Goal: Transaction & Acquisition: Purchase product/service

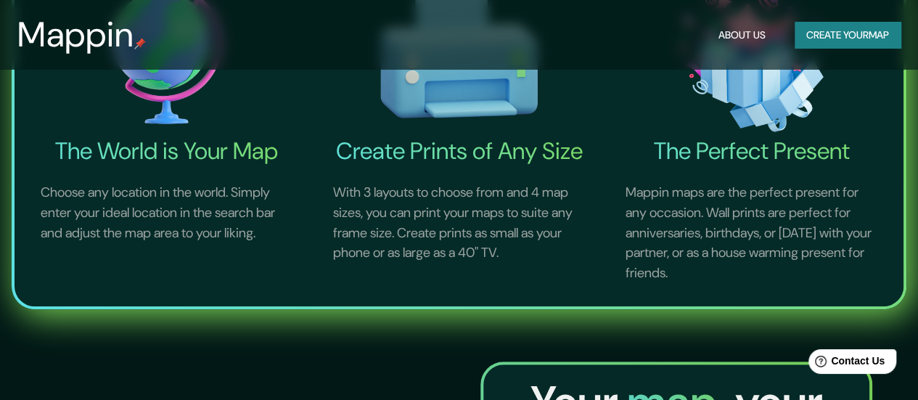
scroll to position [508, 0]
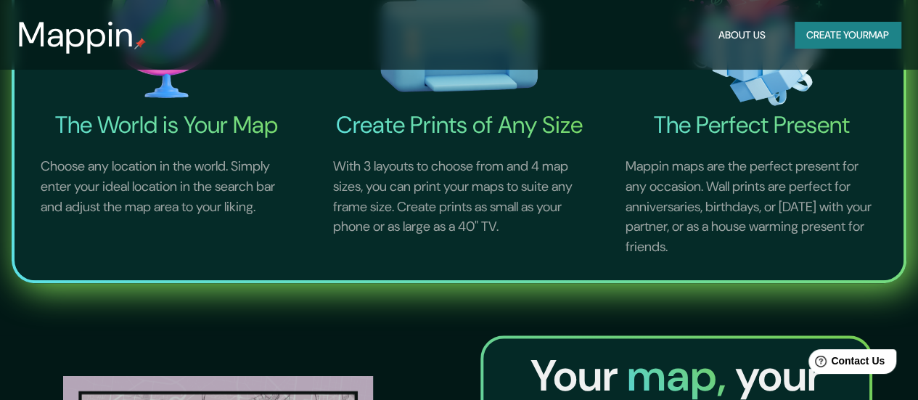
click at [161, 137] on h4 "The World is Your Map" at bounding box center [166, 124] width 287 height 29
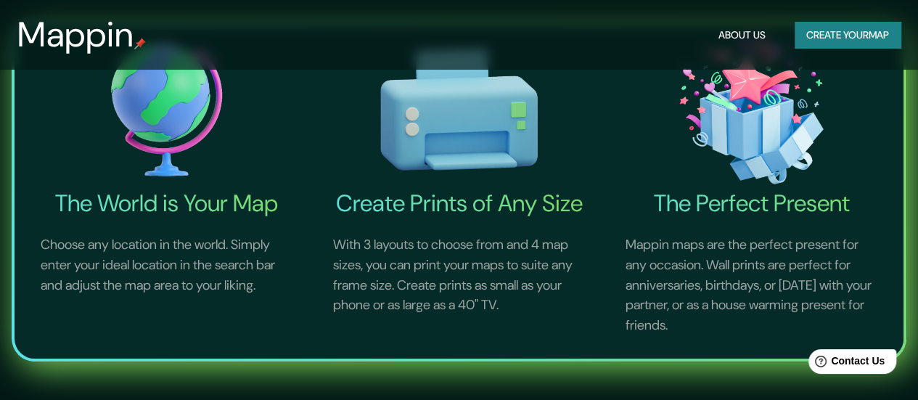
scroll to position [363, 0]
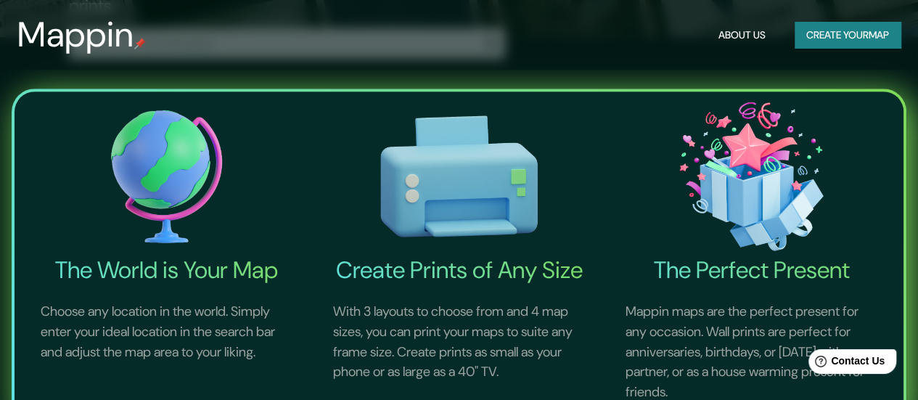
click at [164, 166] on img at bounding box center [166, 176] width 287 height 158
click at [169, 195] on img at bounding box center [166, 176] width 287 height 158
click at [173, 227] on img at bounding box center [166, 176] width 287 height 158
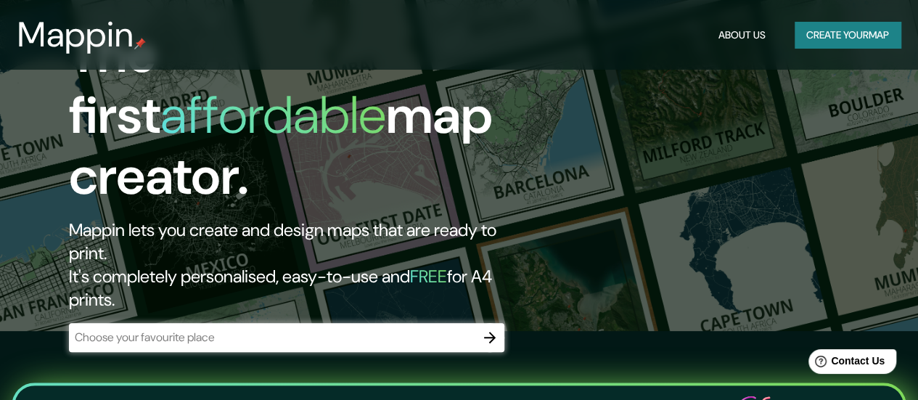
scroll to position [218, 0]
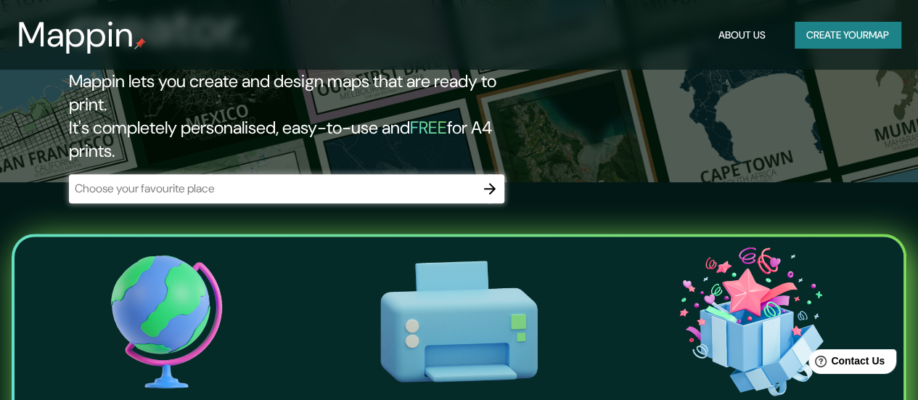
click at [187, 305] on img at bounding box center [166, 321] width 287 height 158
click at [131, 174] on div "​" at bounding box center [287, 190] width 436 height 32
click at [162, 180] on input "text" at bounding box center [272, 188] width 407 height 17
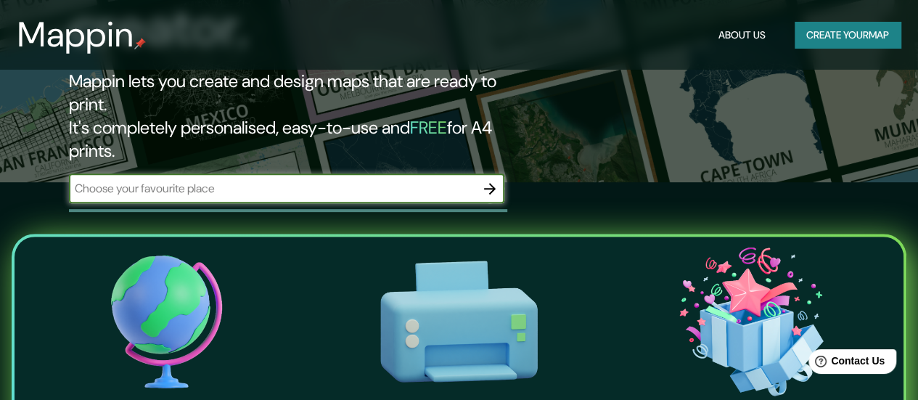
click at [306, 180] on input "text" at bounding box center [272, 188] width 407 height 17
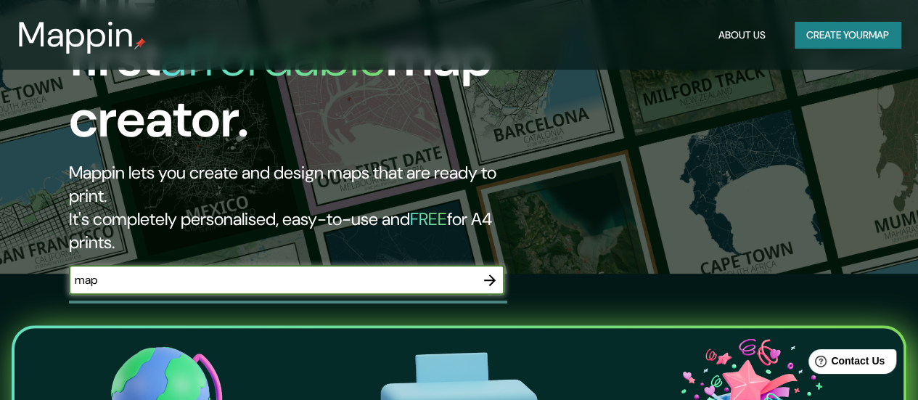
scroll to position [120, 0]
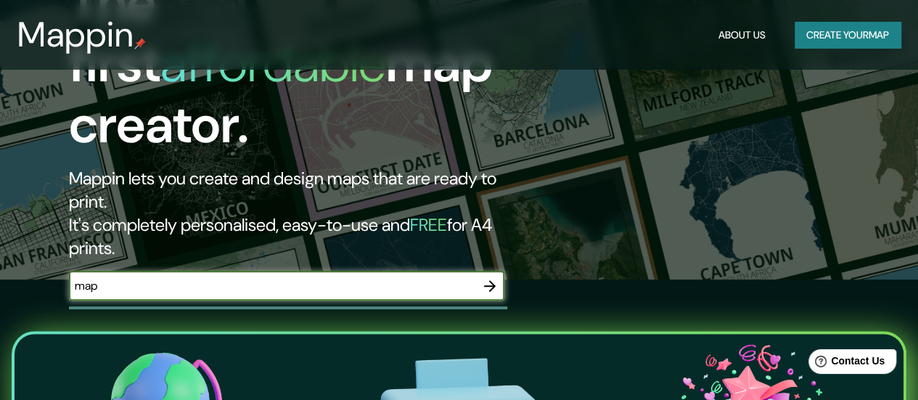
type input "map"
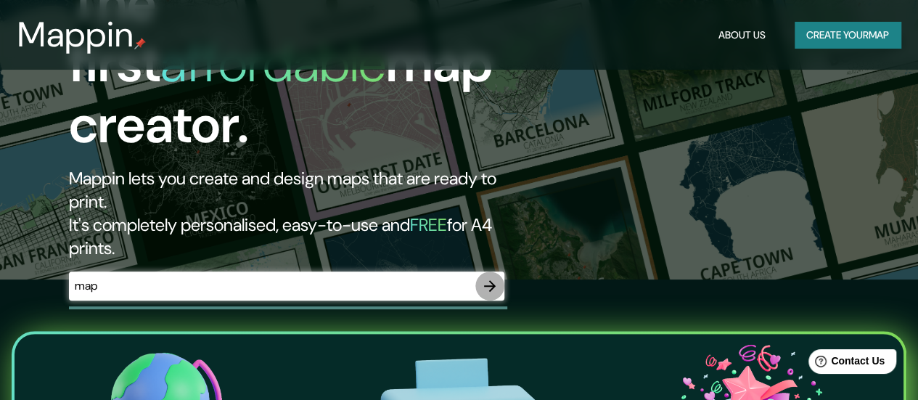
click at [489, 277] on icon "button" at bounding box center [489, 285] width 17 height 17
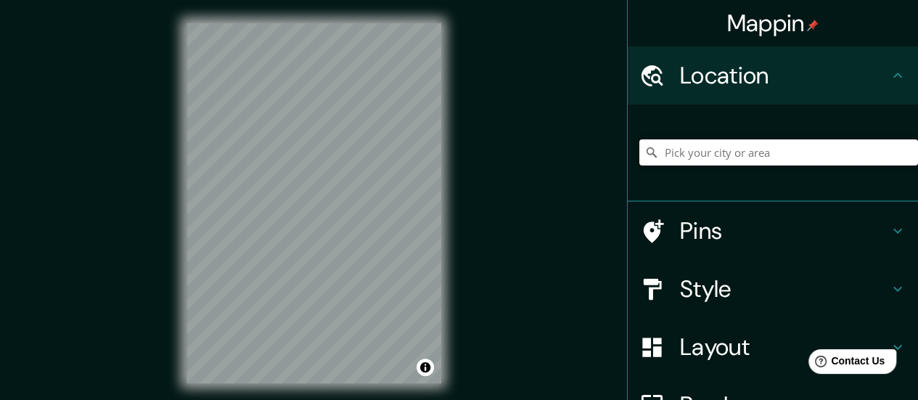
click at [780, 150] on input "Pick your city or area" at bounding box center [779, 152] width 279 height 26
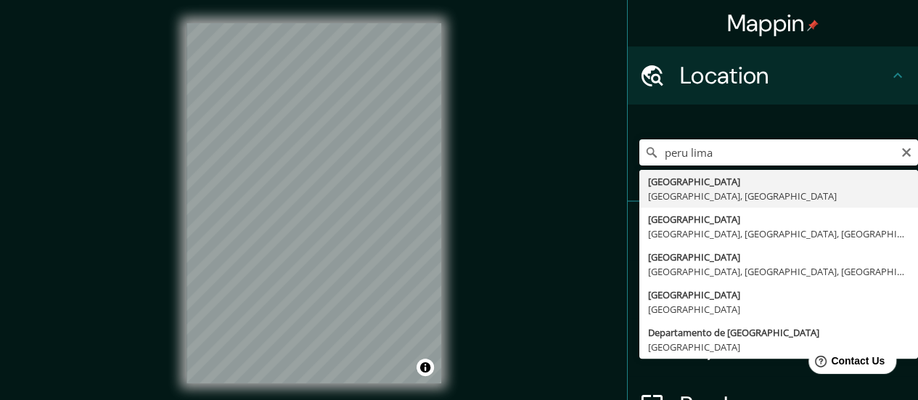
type input "Lima, Provincia de Lima, Perú"
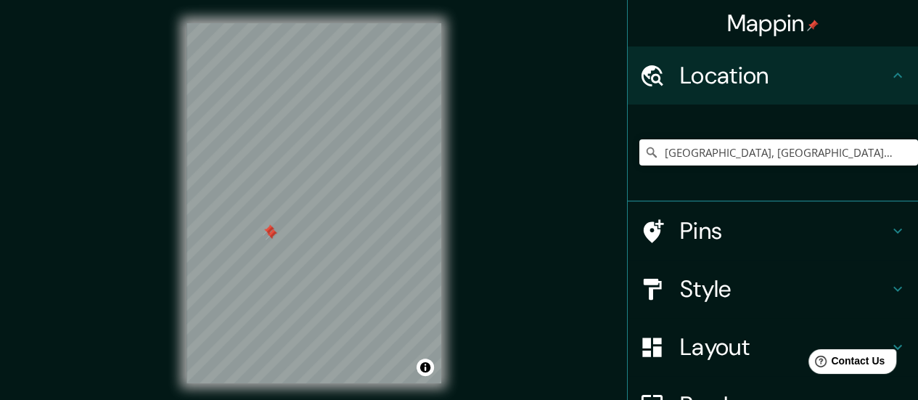
click at [270, 235] on div at bounding box center [269, 230] width 12 height 12
click at [271, 236] on div at bounding box center [272, 235] width 12 height 12
click at [269, 236] on div at bounding box center [269, 233] width 12 height 12
click at [269, 235] on div at bounding box center [269, 232] width 12 height 12
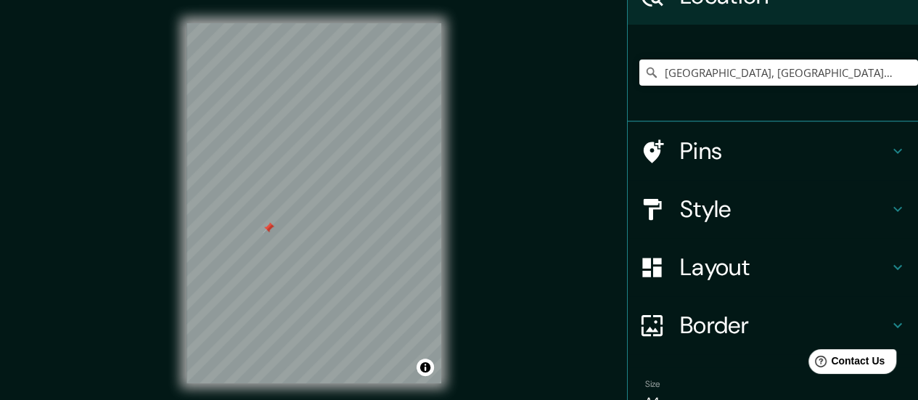
scroll to position [155, 0]
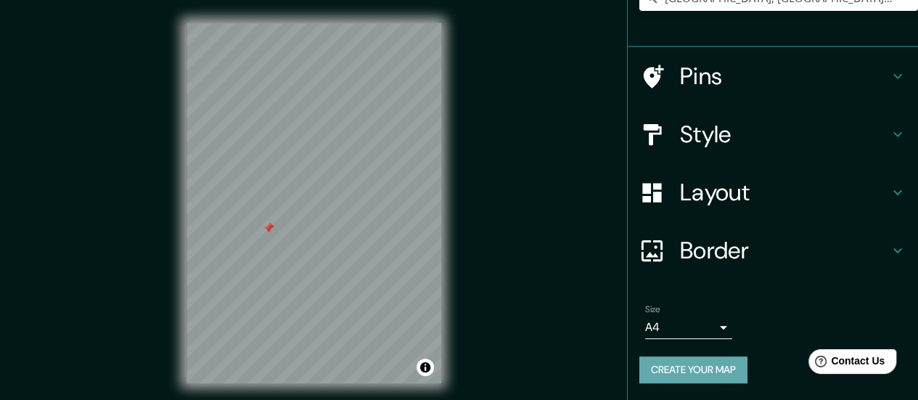
click at [701, 369] on button "Create your map" at bounding box center [694, 369] width 108 height 27
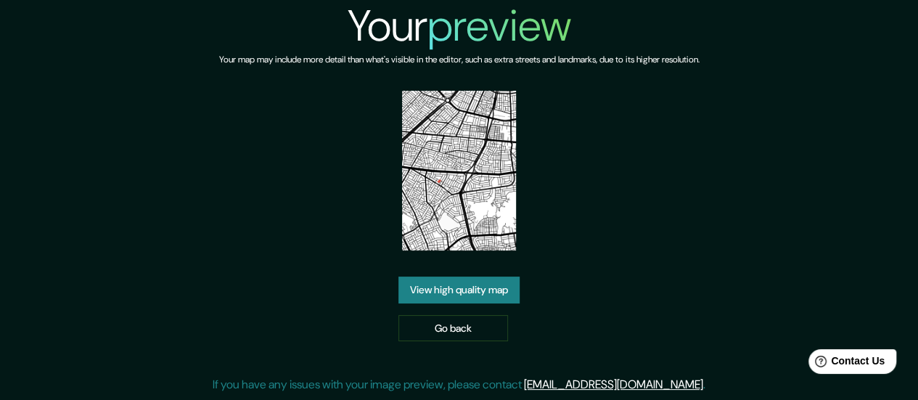
click at [491, 287] on link "View high quality map" at bounding box center [459, 290] width 121 height 27
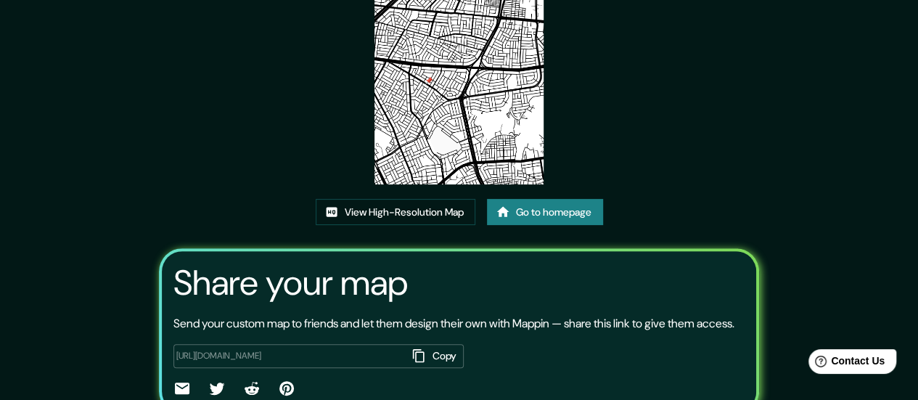
scroll to position [145, 0]
